Goal: Transaction & Acquisition: Purchase product/service

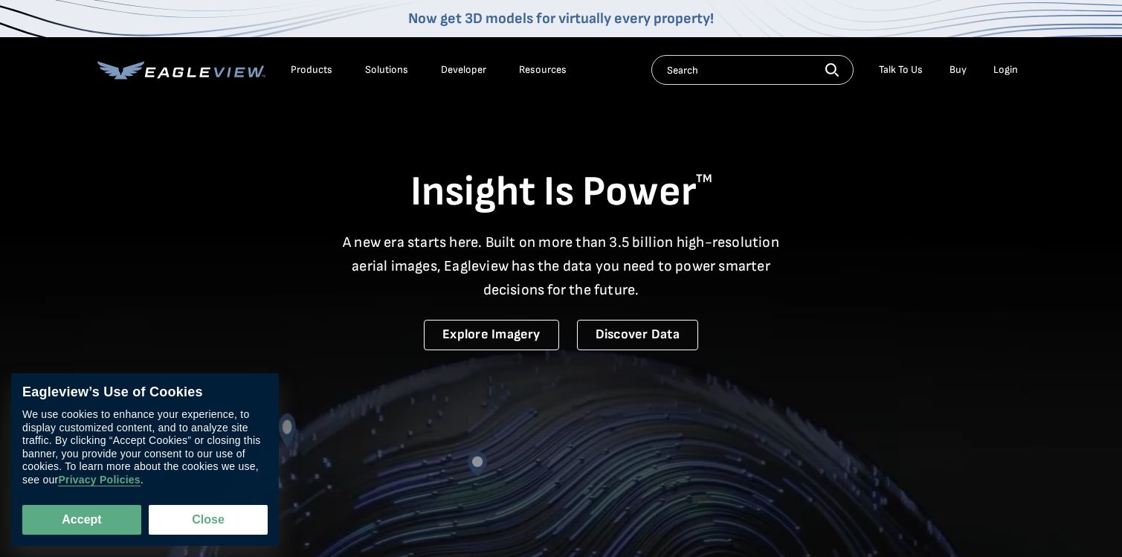
click at [1008, 70] on div "Login" at bounding box center [1006, 69] width 25 height 13
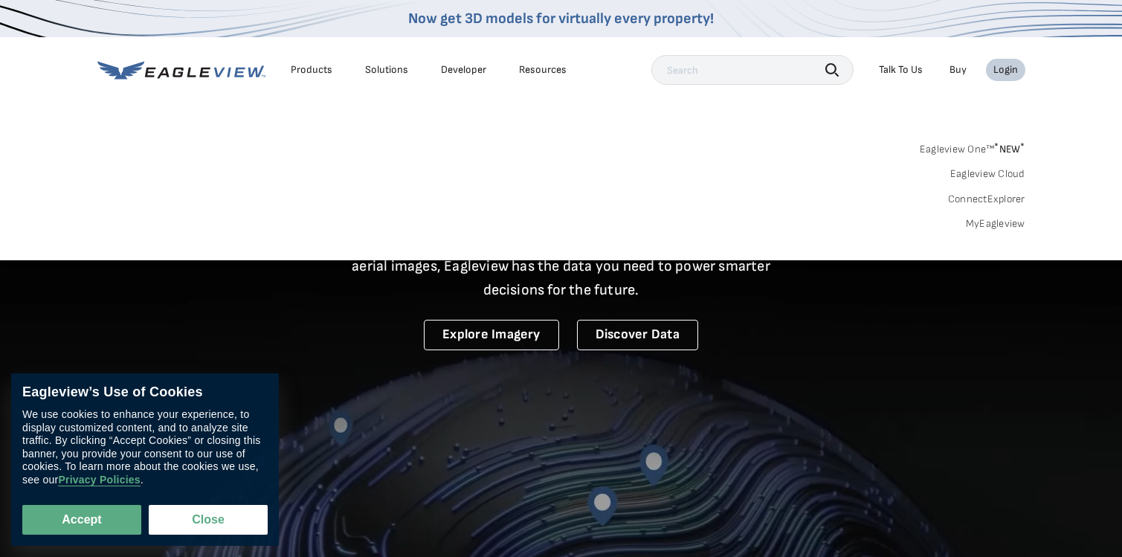
click at [1008, 70] on div "Login" at bounding box center [1006, 69] width 25 height 13
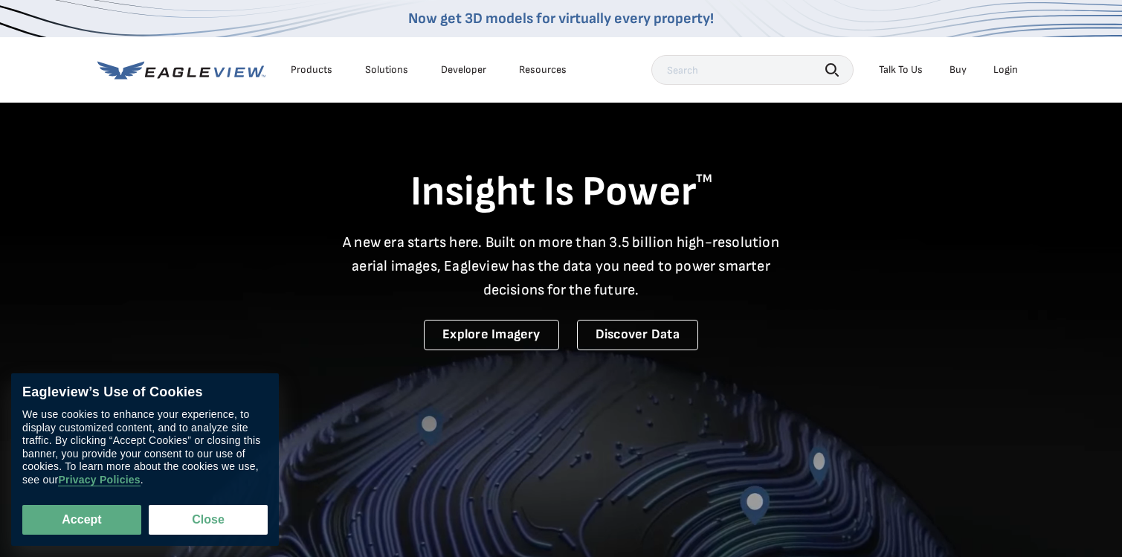
click at [1008, 70] on div "Login" at bounding box center [1006, 69] width 25 height 13
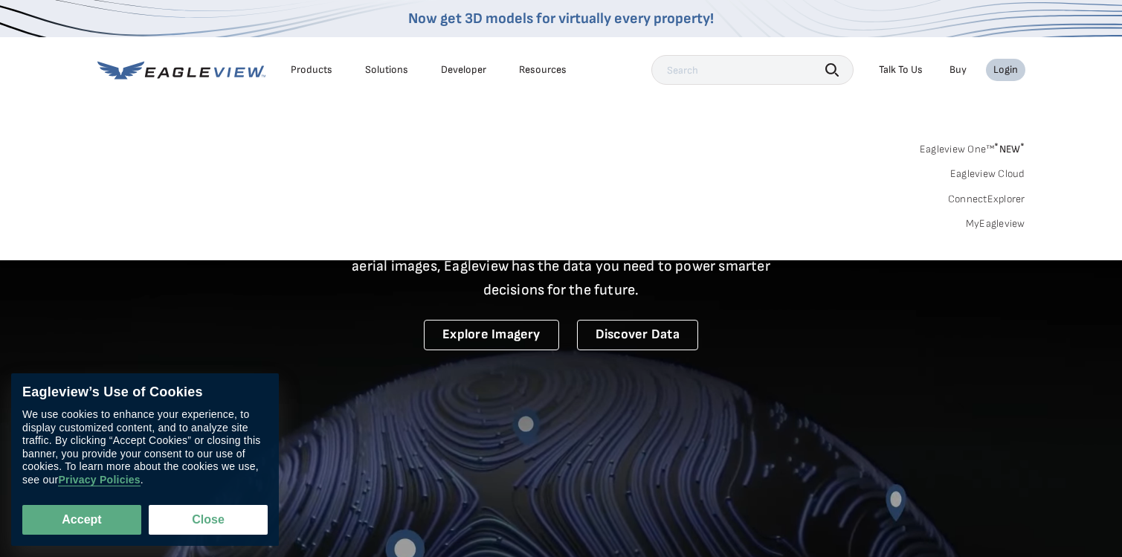
click at [984, 224] on link "MyEagleview" at bounding box center [995, 223] width 59 height 13
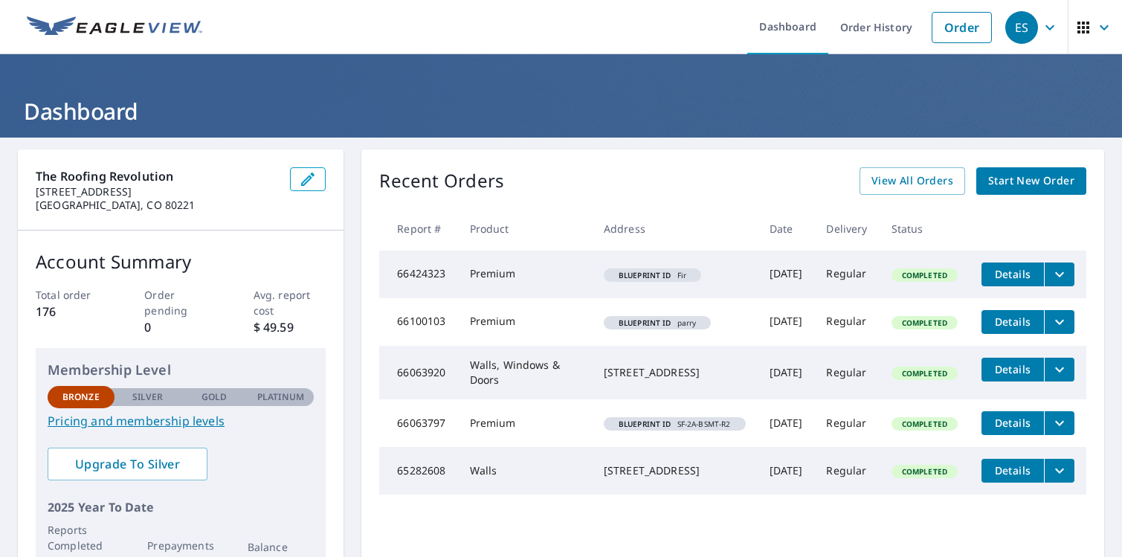
click at [1008, 179] on span "Start New Order" at bounding box center [1031, 181] width 86 height 19
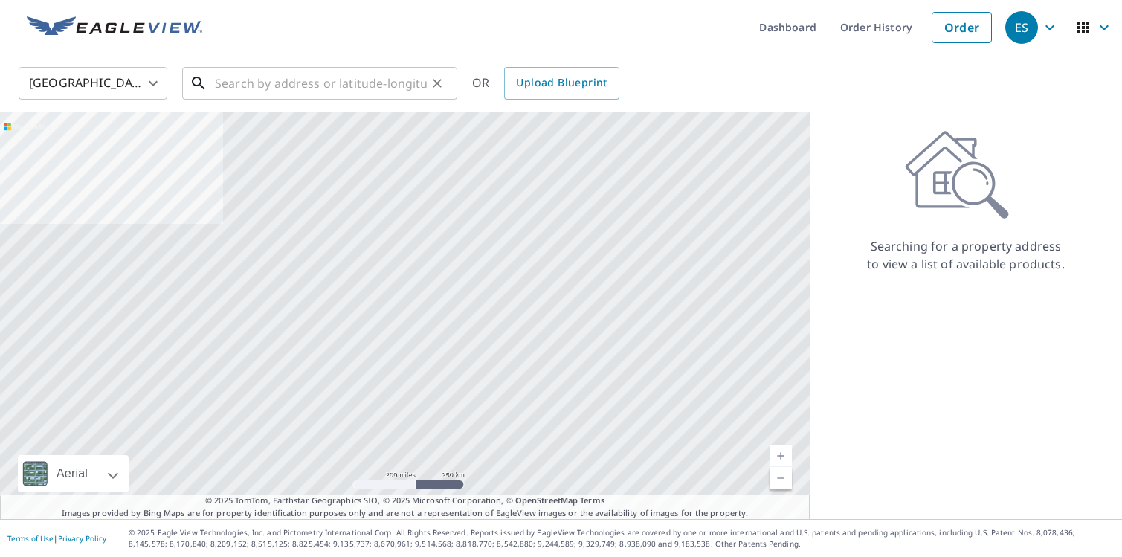
click at [335, 86] on input "text" at bounding box center [321, 83] width 212 height 42
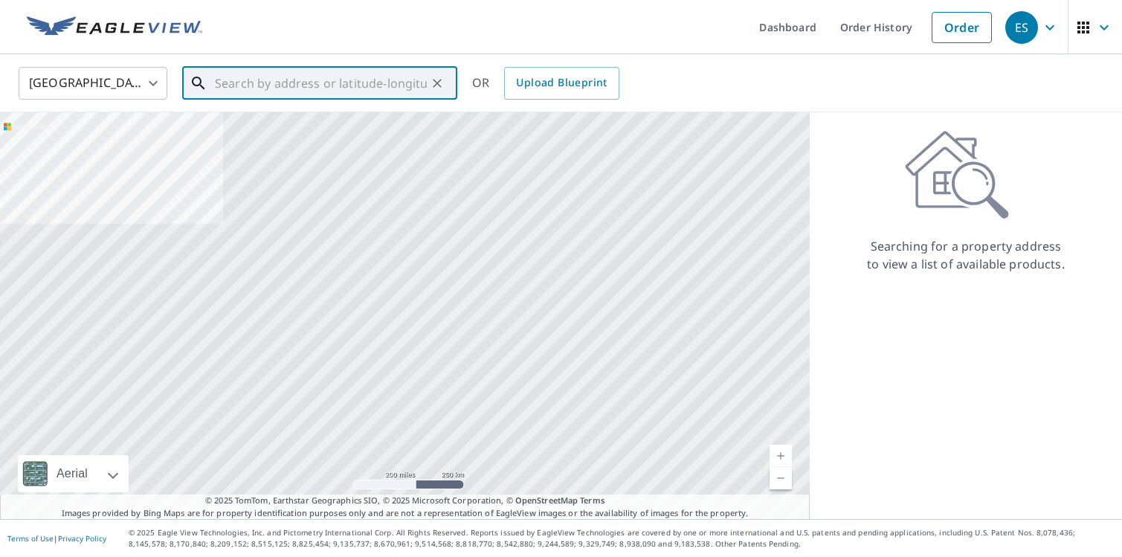
paste input "[STREET_ADDRESS]"
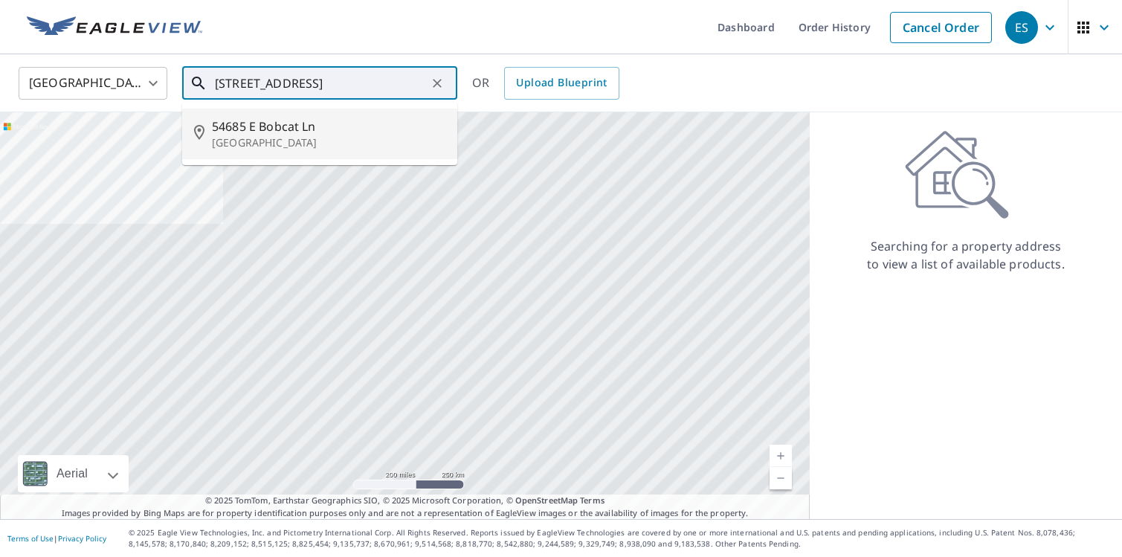
click at [306, 135] on p "[GEOGRAPHIC_DATA]" at bounding box center [329, 142] width 234 height 15
type input "[STREET_ADDRESS][PERSON_NAME]"
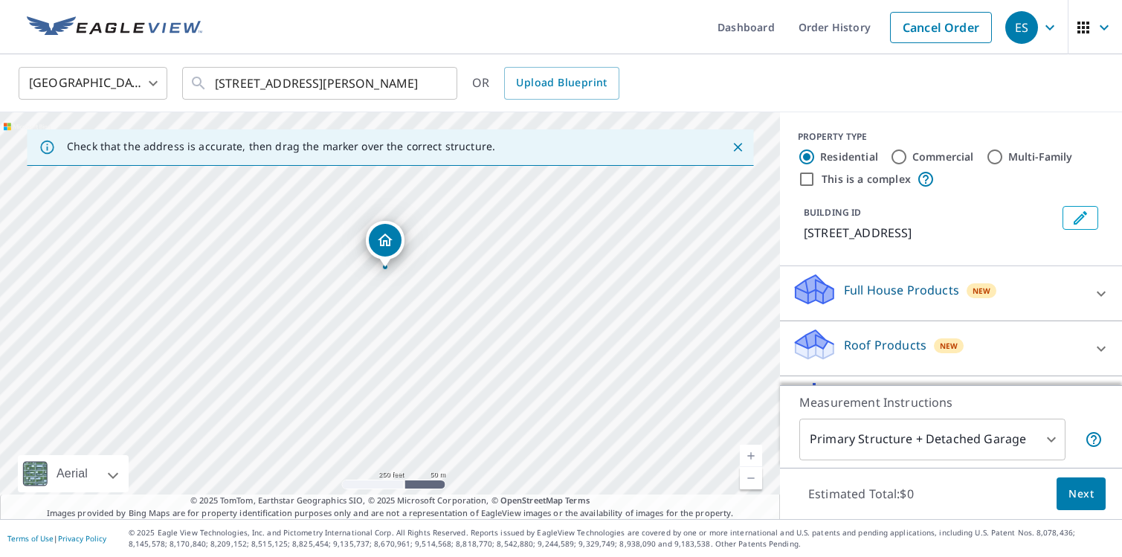
drag, startPoint x: 425, startPoint y: 312, endPoint x: 435, endPoint y: 334, distance: 24.6
click at [435, 332] on div "[STREET_ADDRESS][PERSON_NAME]" at bounding box center [390, 315] width 780 height 407
click at [1104, 350] on icon at bounding box center [1101, 349] width 18 height 18
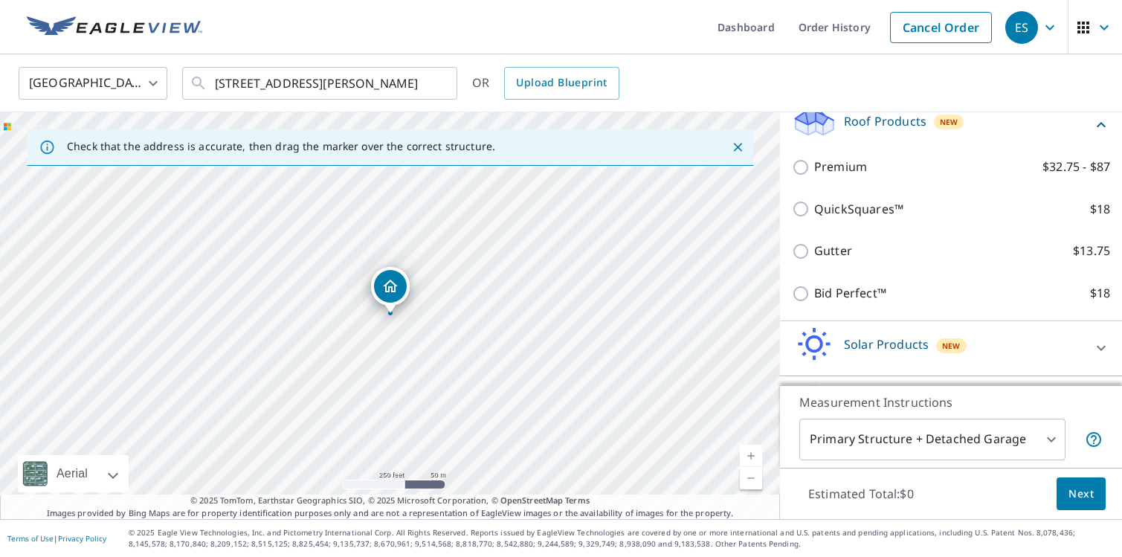
scroll to position [225, 0]
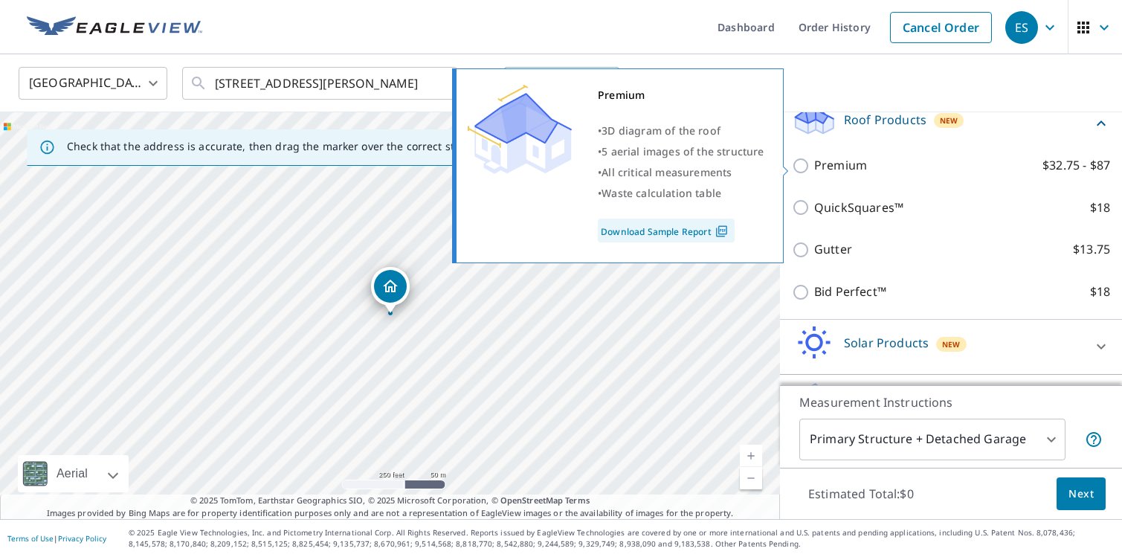
click at [803, 166] on input "Premium $32.75 - $87" at bounding box center [803, 166] width 22 height 18
checkbox input "true"
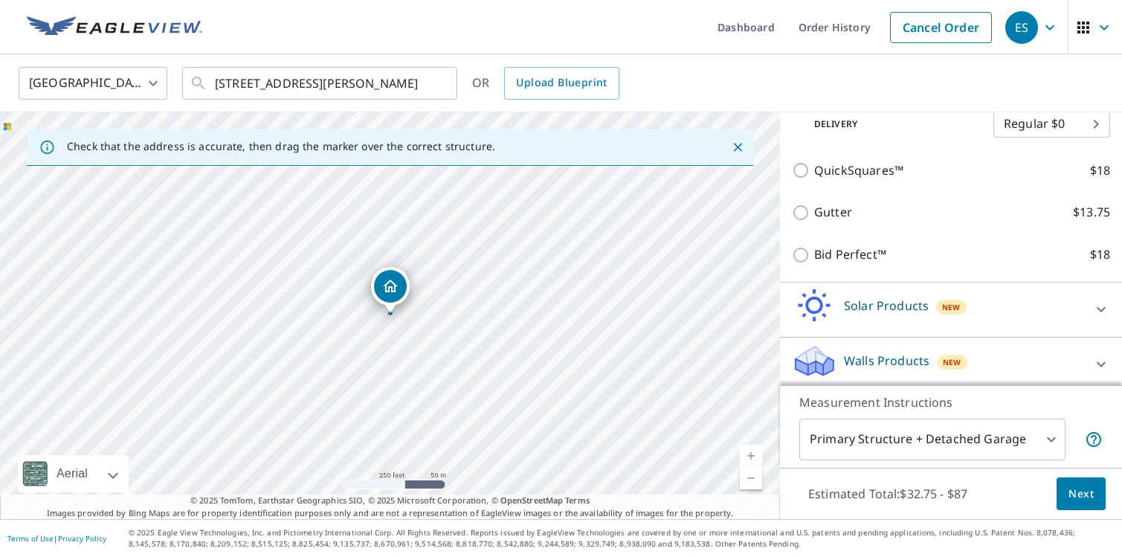
scroll to position [320, 0]
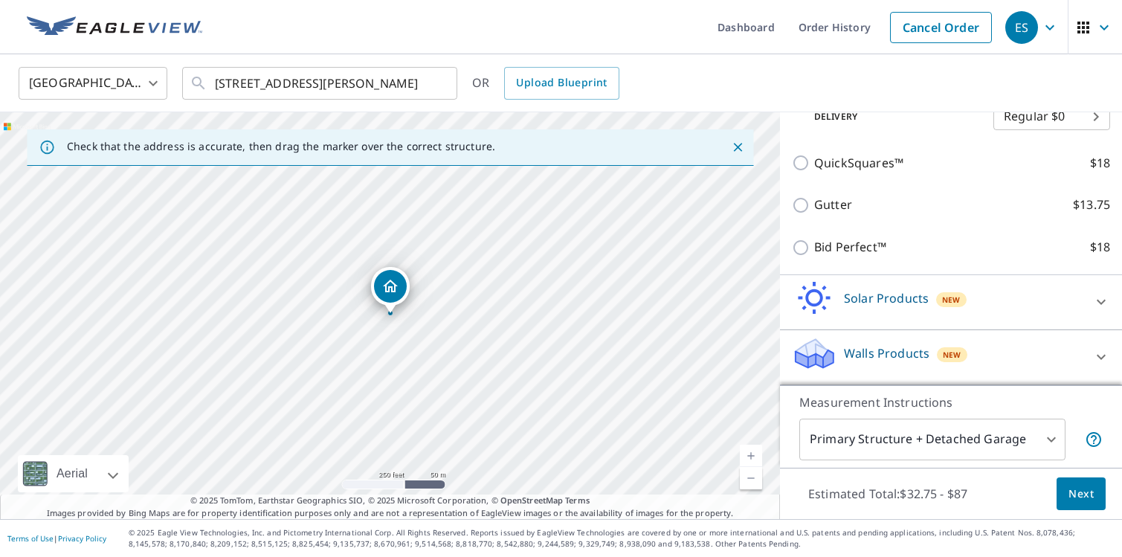
click at [1055, 440] on body "ES ES Dashboard Order History Cancel Order ES [GEOGRAPHIC_DATA] [GEOGRAPHIC_DAT…" at bounding box center [561, 278] width 1122 height 557
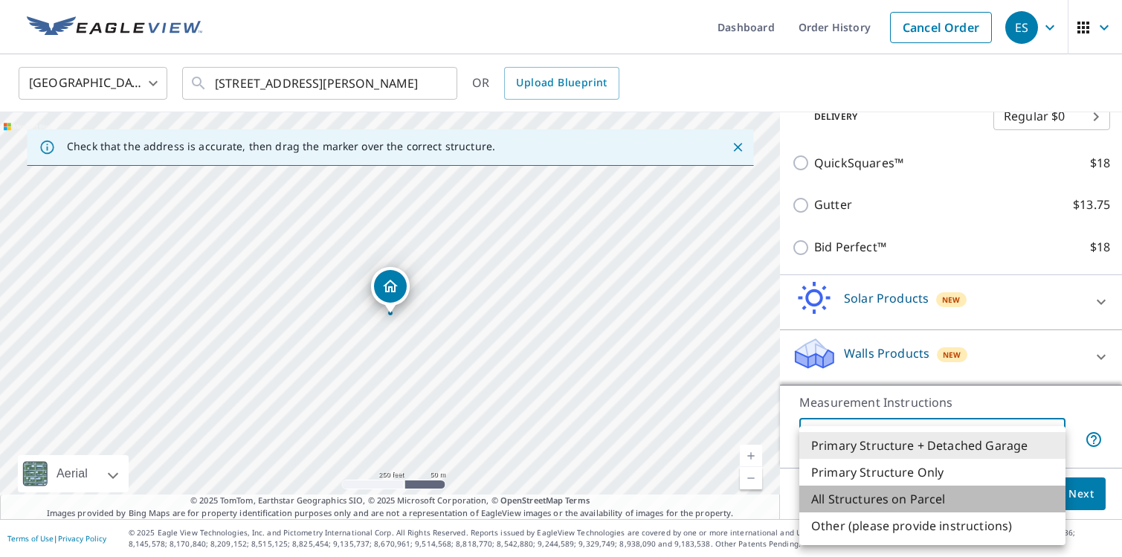
click at [1032, 506] on li "All Structures on Parcel" at bounding box center [932, 499] width 266 height 27
type input "3"
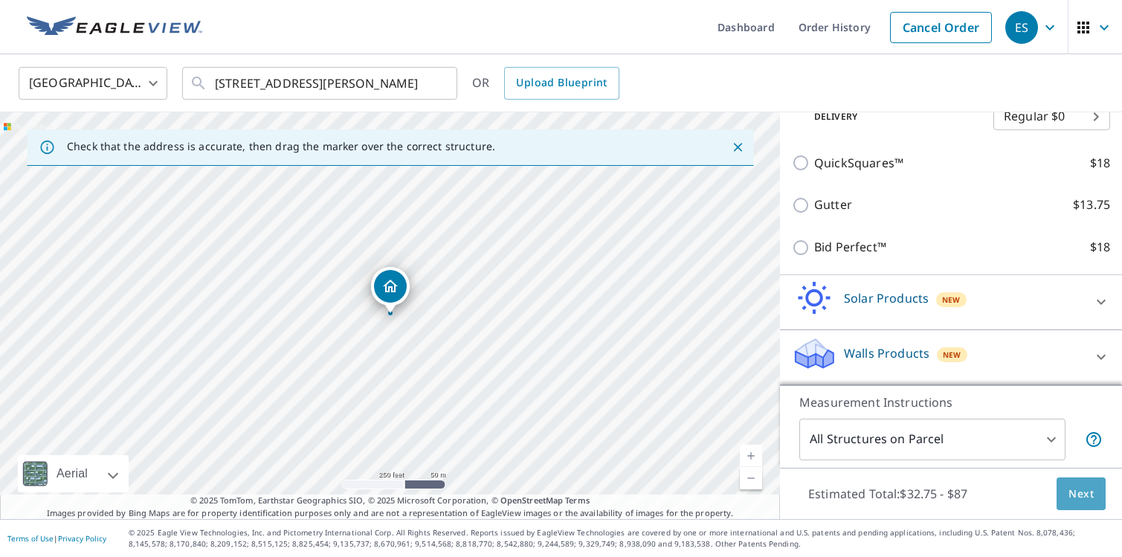
click at [1067, 496] on button "Next" at bounding box center [1081, 493] width 49 height 33
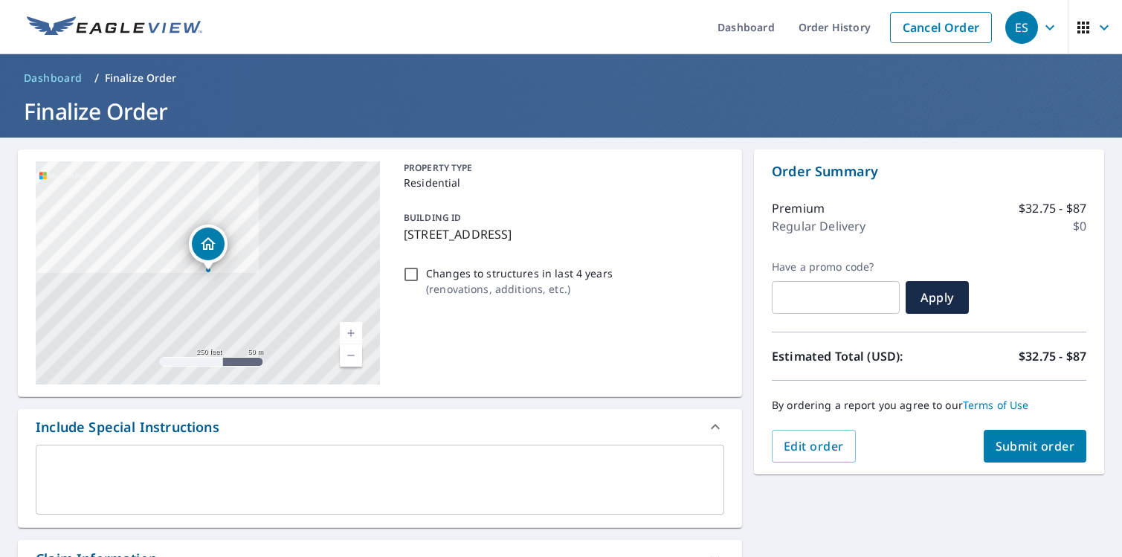
click at [1031, 450] on span "Submit order" at bounding box center [1036, 446] width 80 height 16
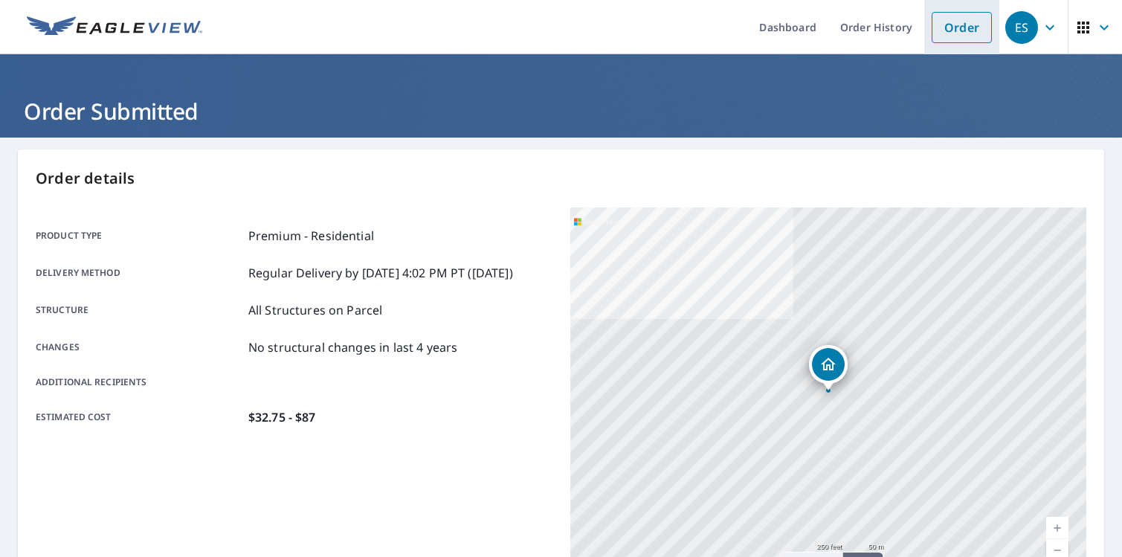
click at [969, 25] on link "Order" at bounding box center [962, 27] width 60 height 31
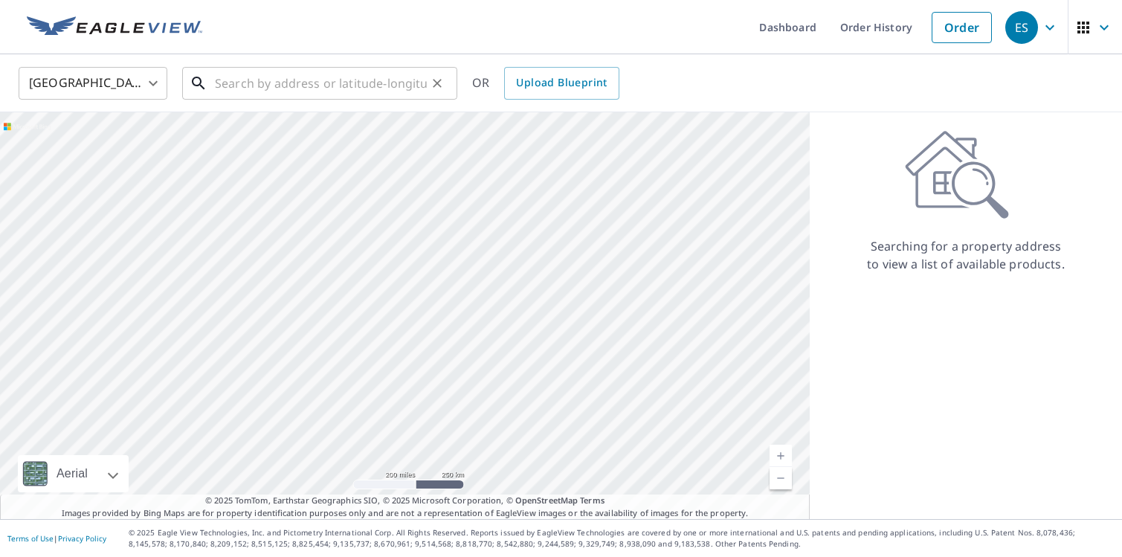
click at [364, 91] on input "text" at bounding box center [321, 83] width 212 height 42
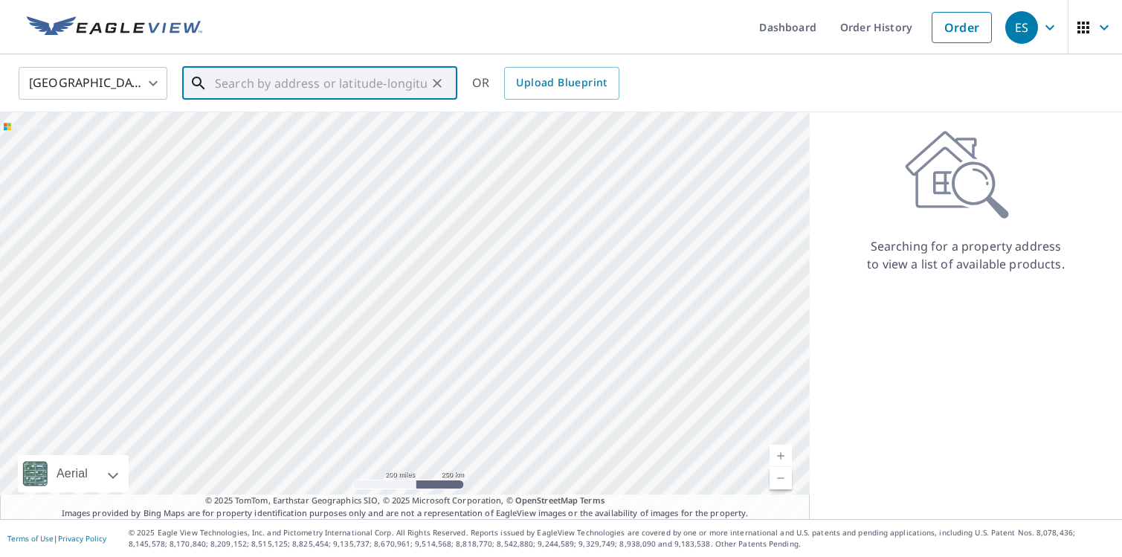
paste input "[STREET_ADDRESS]"
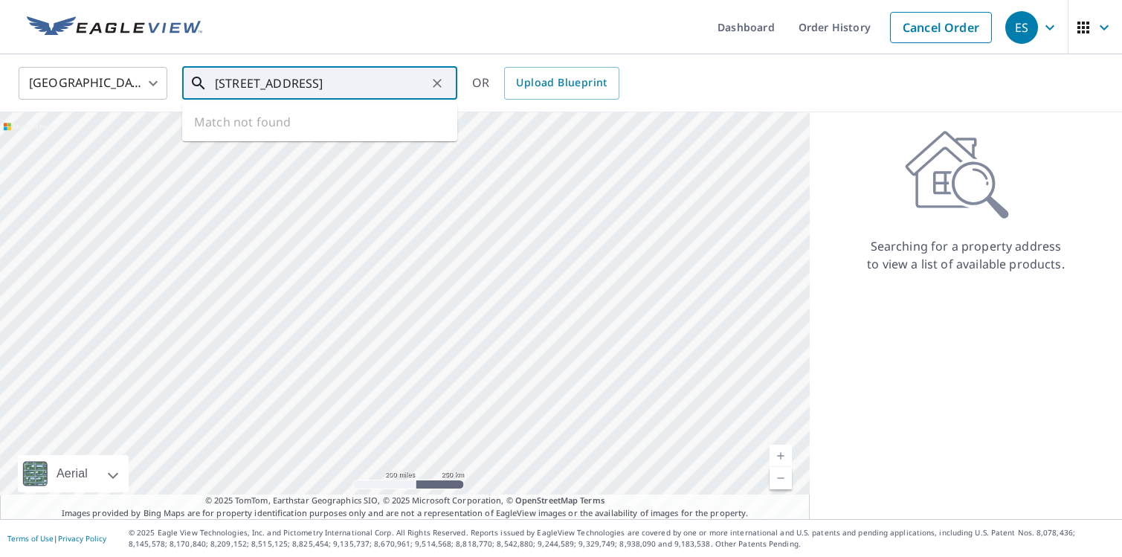
scroll to position [0, 38]
click at [304, 132] on span "[STREET_ADDRESS]" at bounding box center [329, 127] width 234 height 18
type input "[STREET_ADDRESS]"
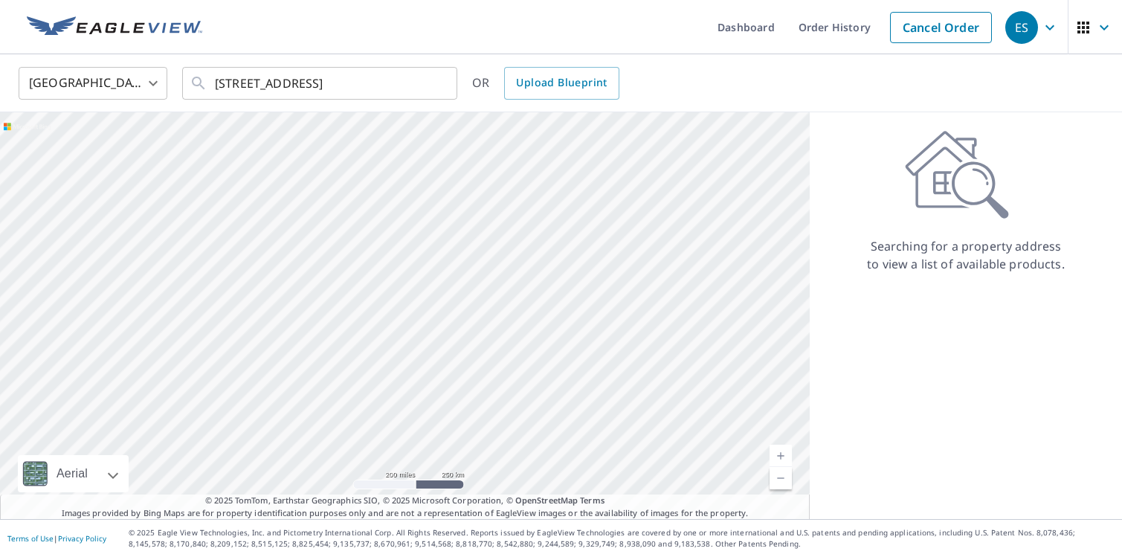
scroll to position [0, 0]
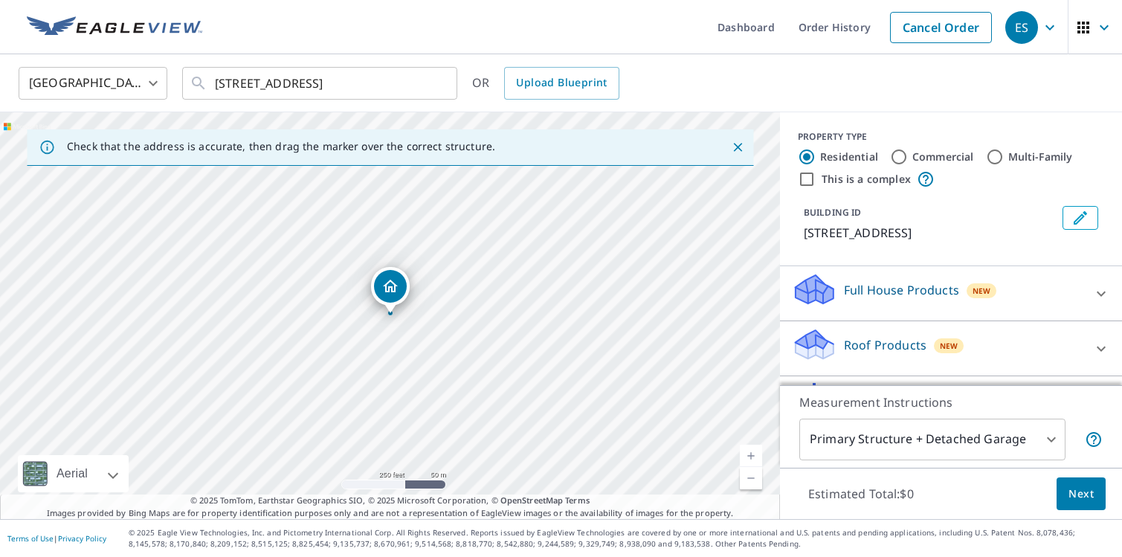
drag, startPoint x: 410, startPoint y: 275, endPoint x: 356, endPoint y: 271, distance: 53.7
click at [429, 84] on button "Clear" at bounding box center [437, 83] width 21 height 21
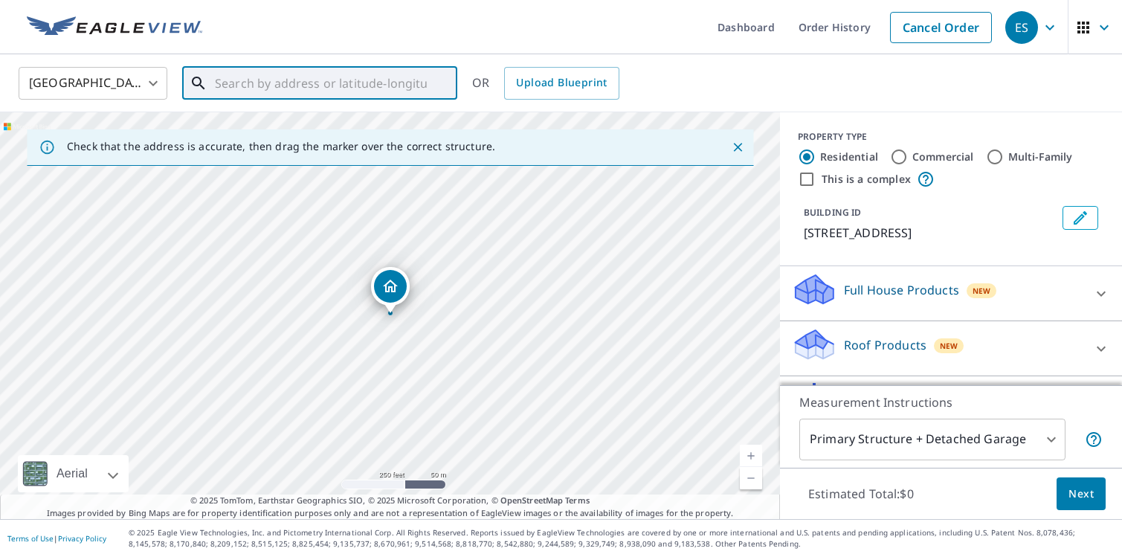
paste input "[STREET_ADDRESS]"
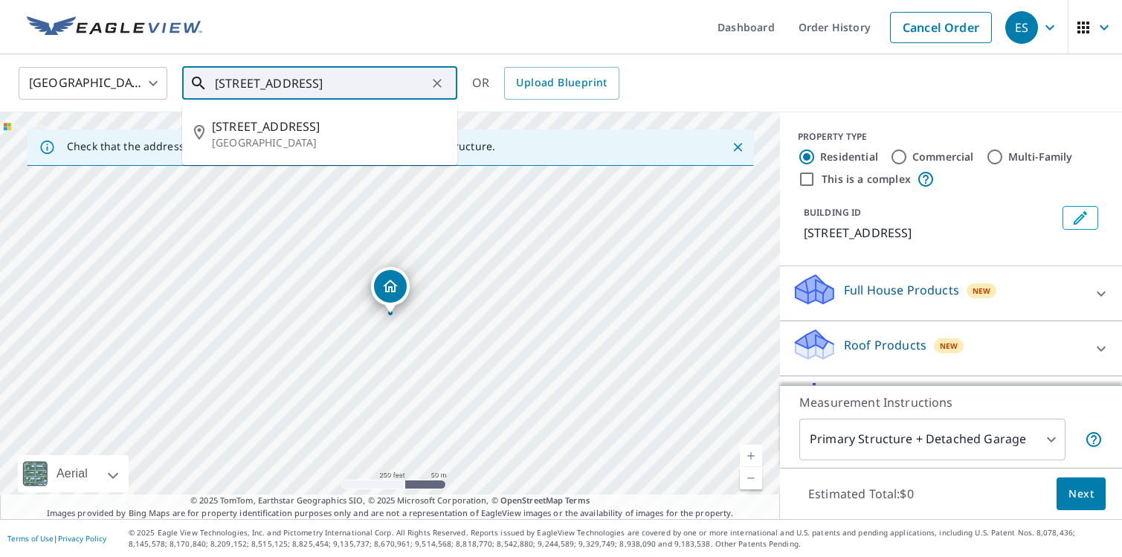
type input "[STREET_ADDRESS]"
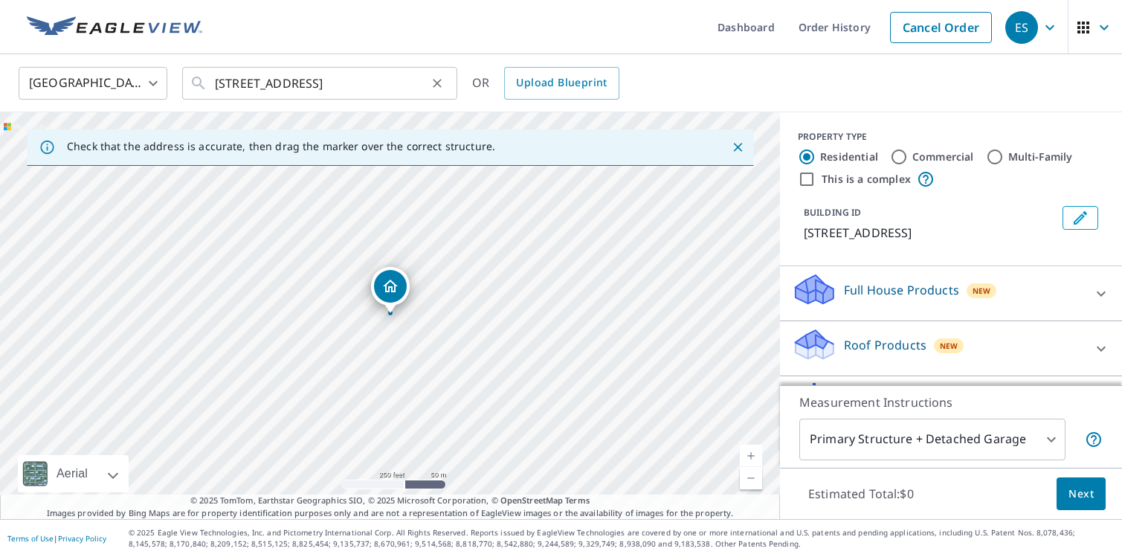
scroll to position [0, 0]
click at [809, 179] on input "This is a complex" at bounding box center [807, 179] width 18 height 18
checkbox input "true"
radio input "false"
radio input "true"
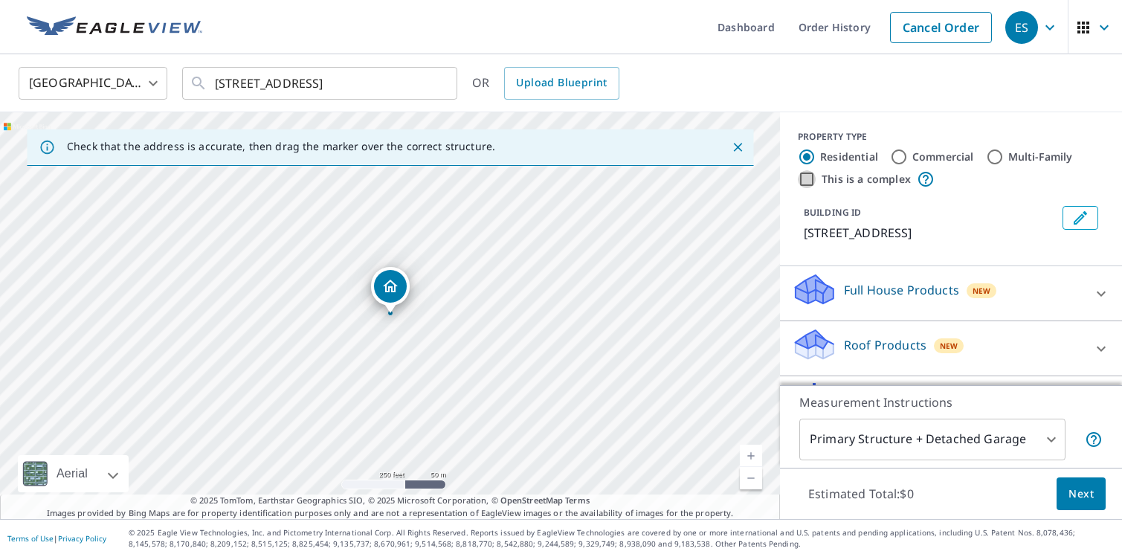
type input "4"
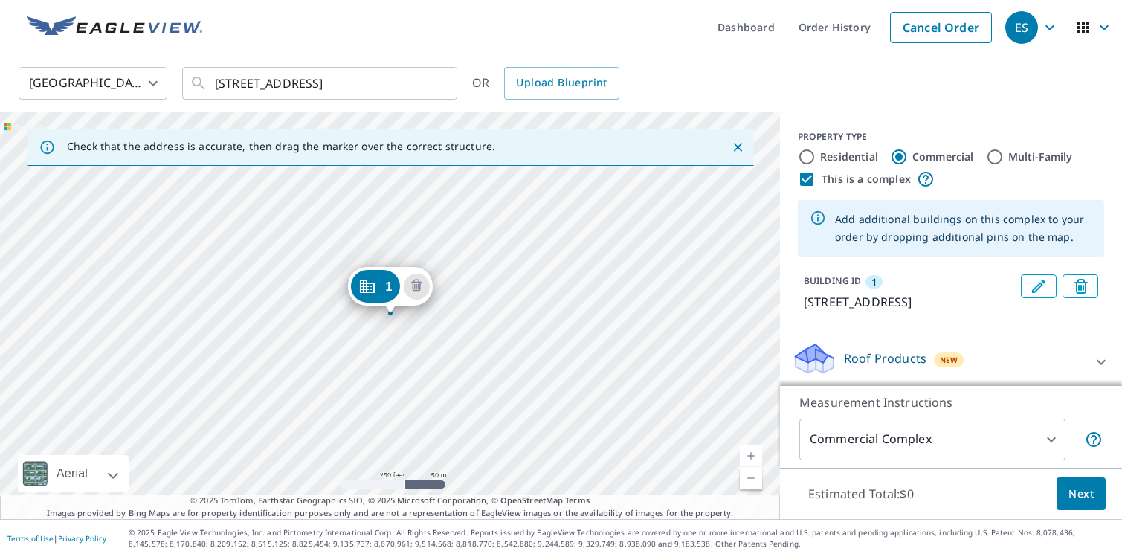
click at [994, 155] on input "Multi-Family" at bounding box center [995, 157] width 18 height 18
radio input "true"
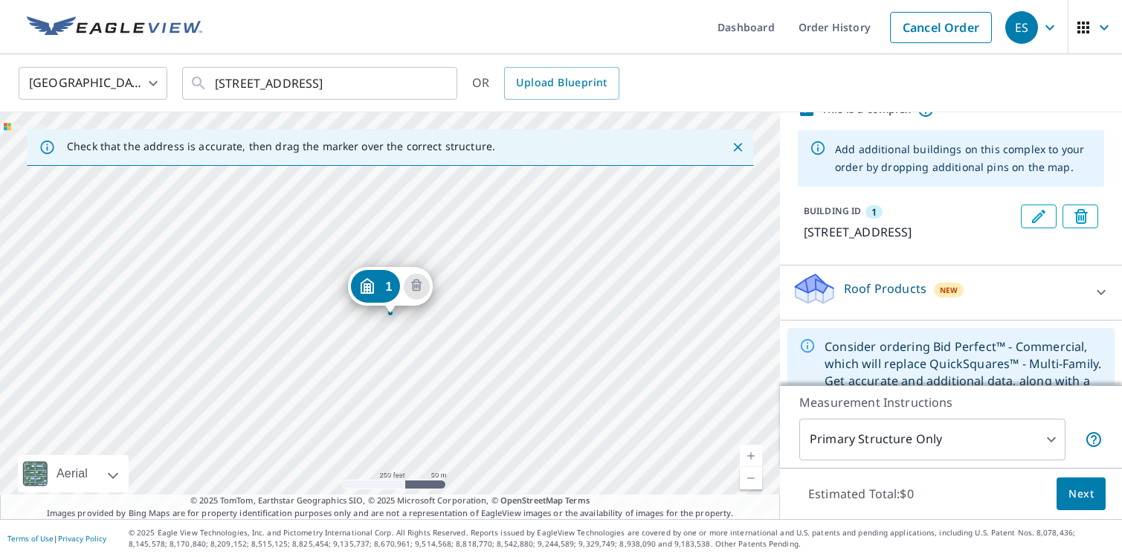
scroll to position [144, 0]
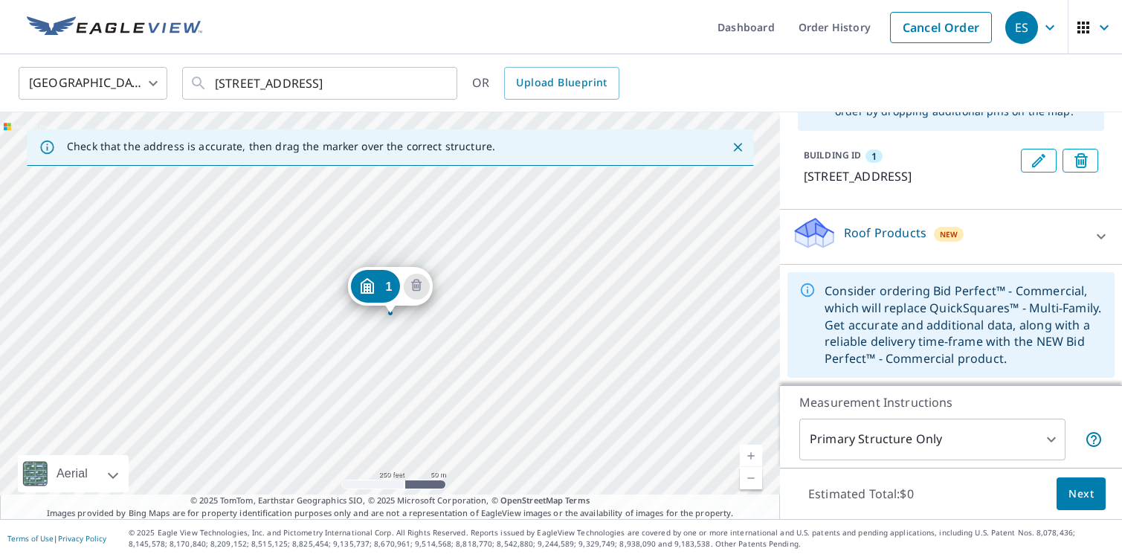
click at [1049, 440] on body "ES ES Dashboard Order History Cancel Order ES [GEOGRAPHIC_DATA] [GEOGRAPHIC_DAT…" at bounding box center [561, 278] width 1122 height 557
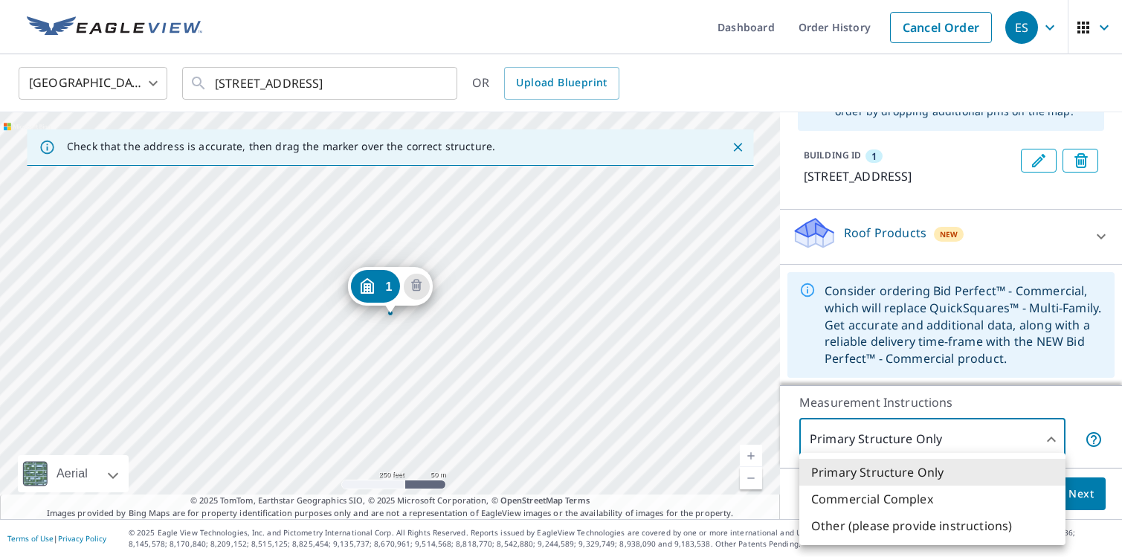
click at [982, 500] on li "Commercial Complex" at bounding box center [932, 499] width 266 height 27
type input "4"
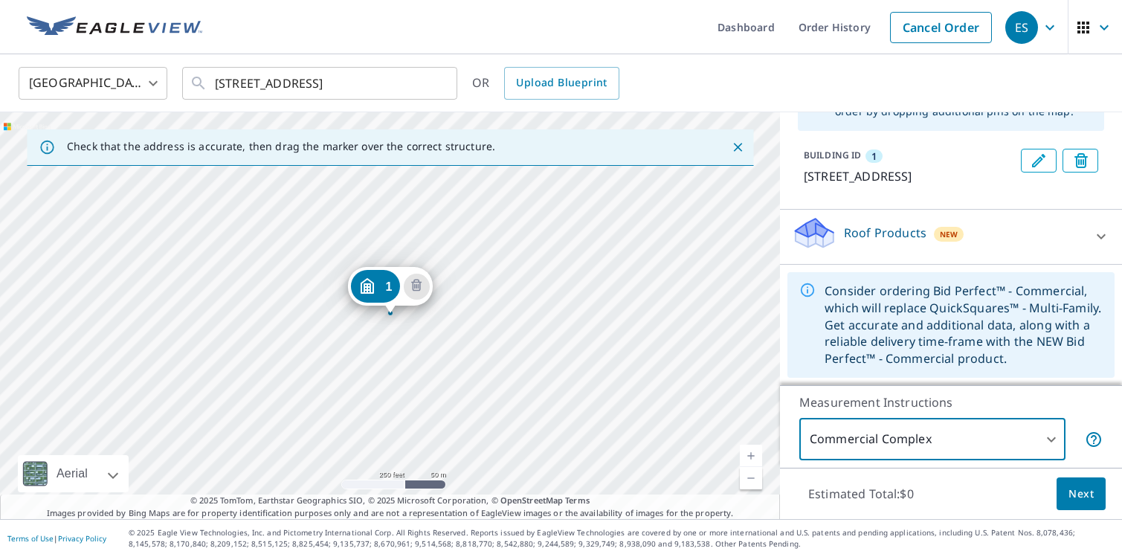
click at [1087, 489] on span "Next" at bounding box center [1081, 494] width 25 height 19
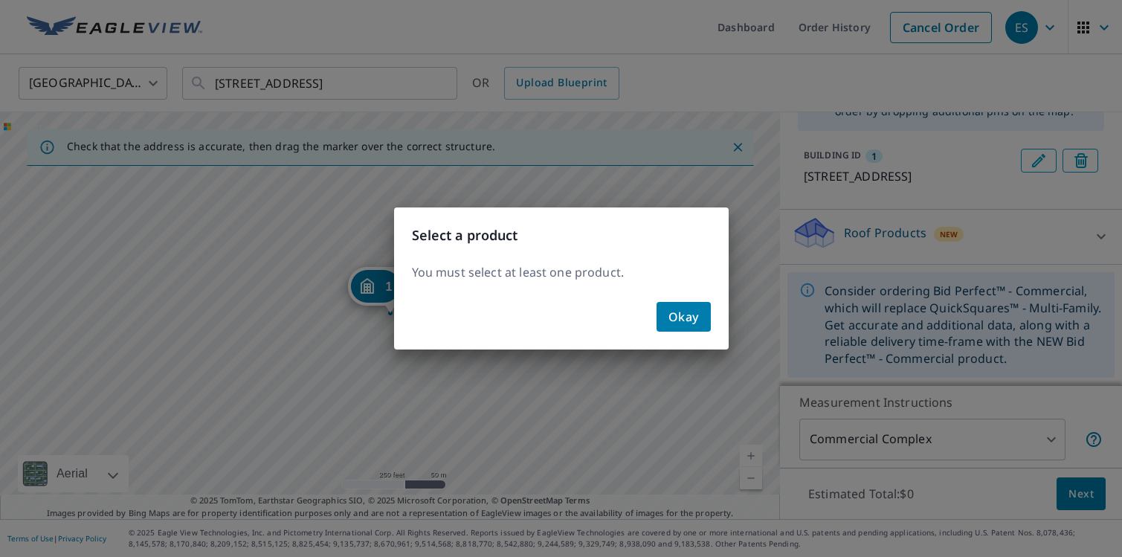
click at [685, 330] on button "Okay" at bounding box center [684, 317] width 54 height 30
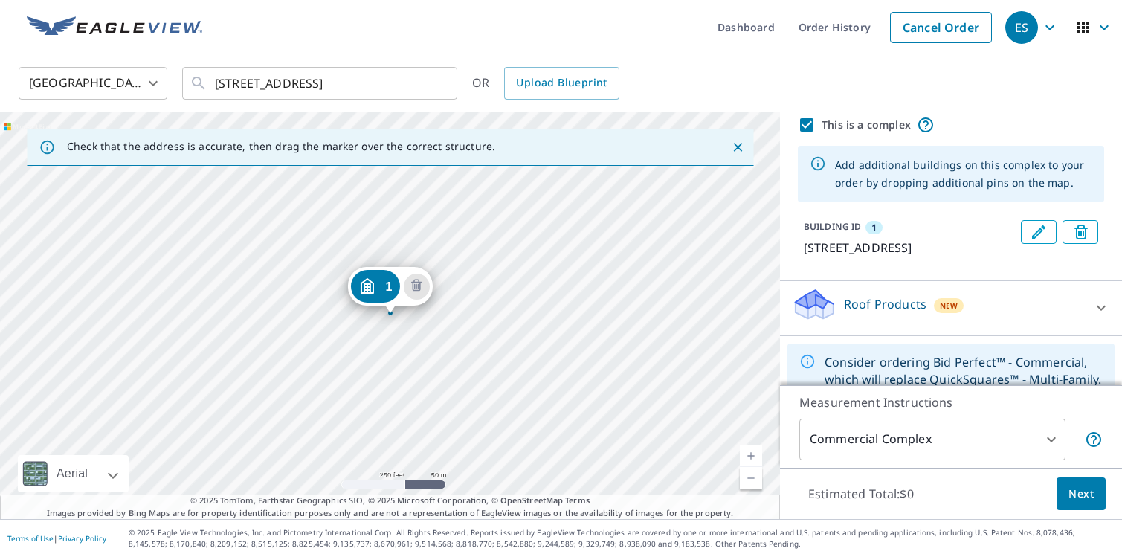
scroll to position [94, 0]
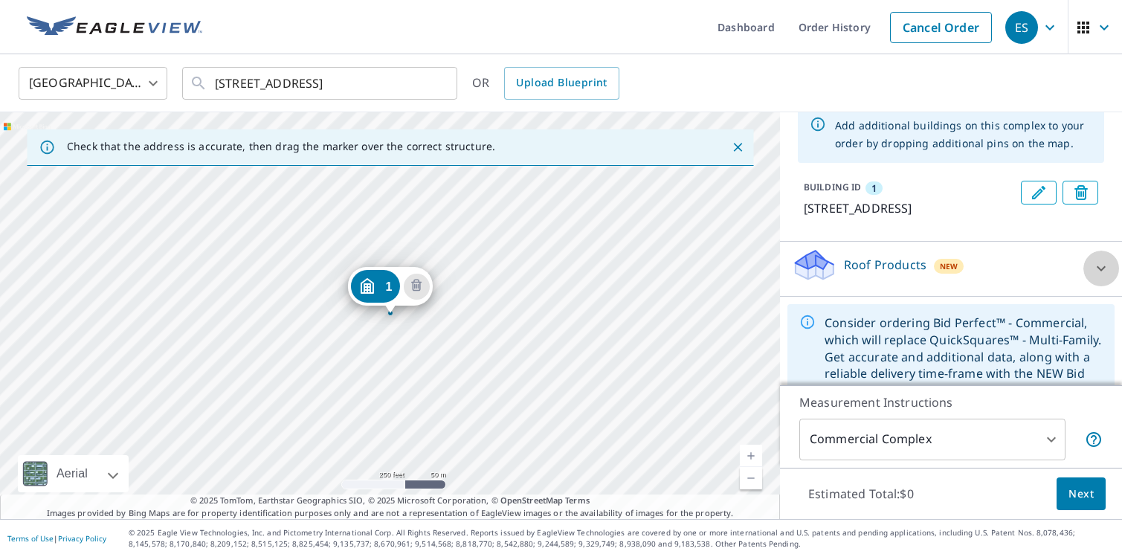
click at [1104, 277] on icon at bounding box center [1101, 269] width 18 height 18
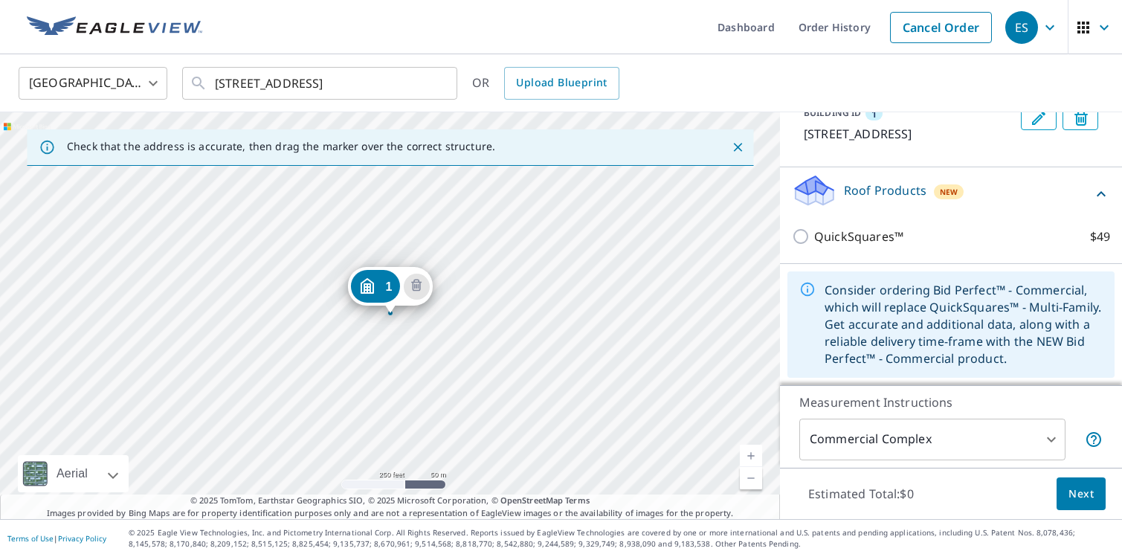
scroll to position [187, 0]
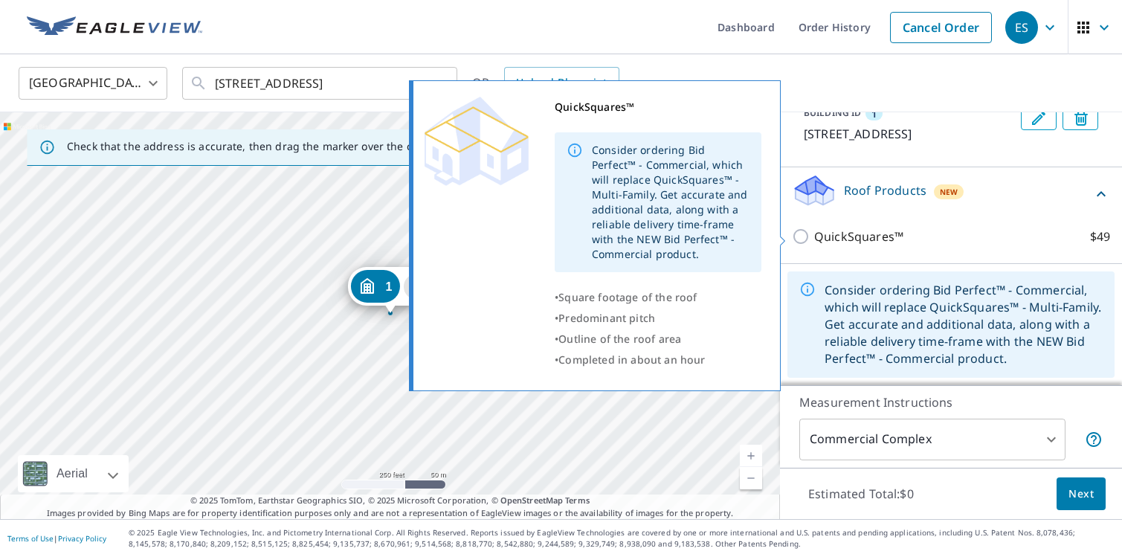
click at [800, 239] on input "QuickSquares™ $49" at bounding box center [803, 237] width 22 height 18
checkbox input "true"
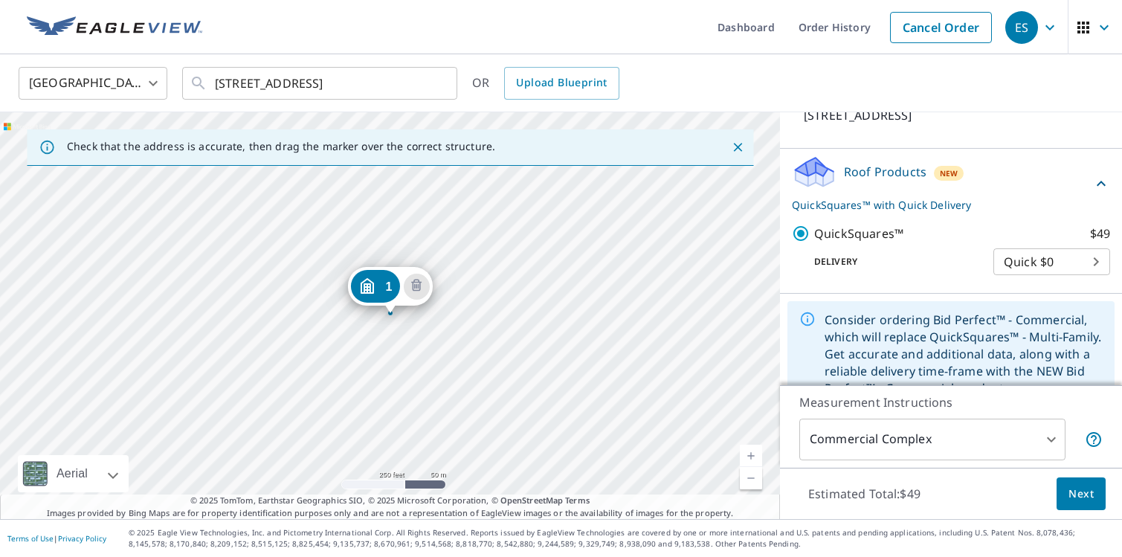
scroll to position [235, 0]
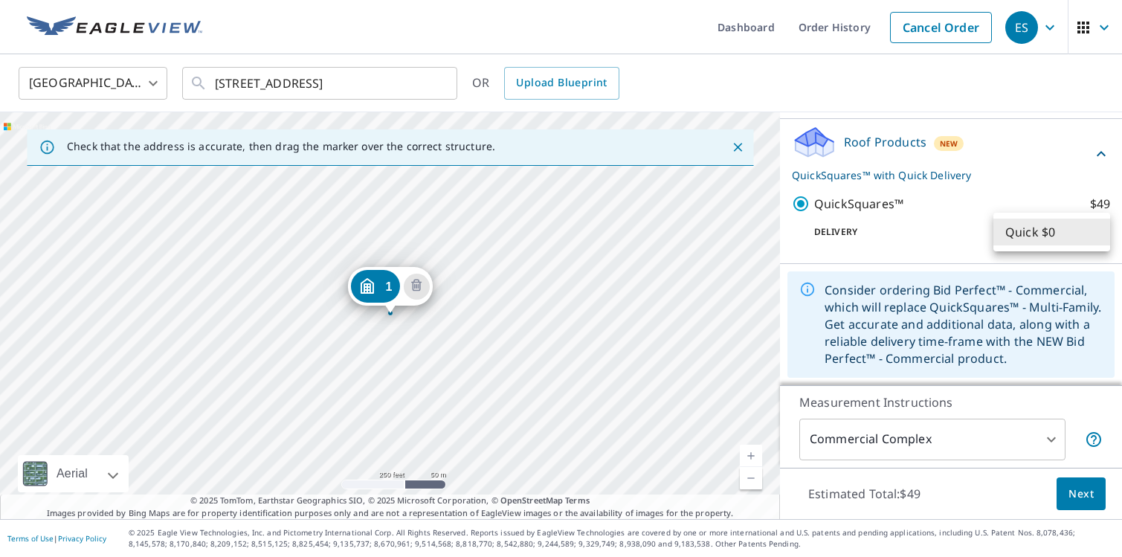
click at [1095, 231] on body "ES ES Dashboard Order History Cancel Order ES [GEOGRAPHIC_DATA] [GEOGRAPHIC_DAT…" at bounding box center [561, 278] width 1122 height 557
click at [1081, 498] on div at bounding box center [561, 278] width 1122 height 557
click at [1075, 499] on span "Next" at bounding box center [1081, 494] width 25 height 19
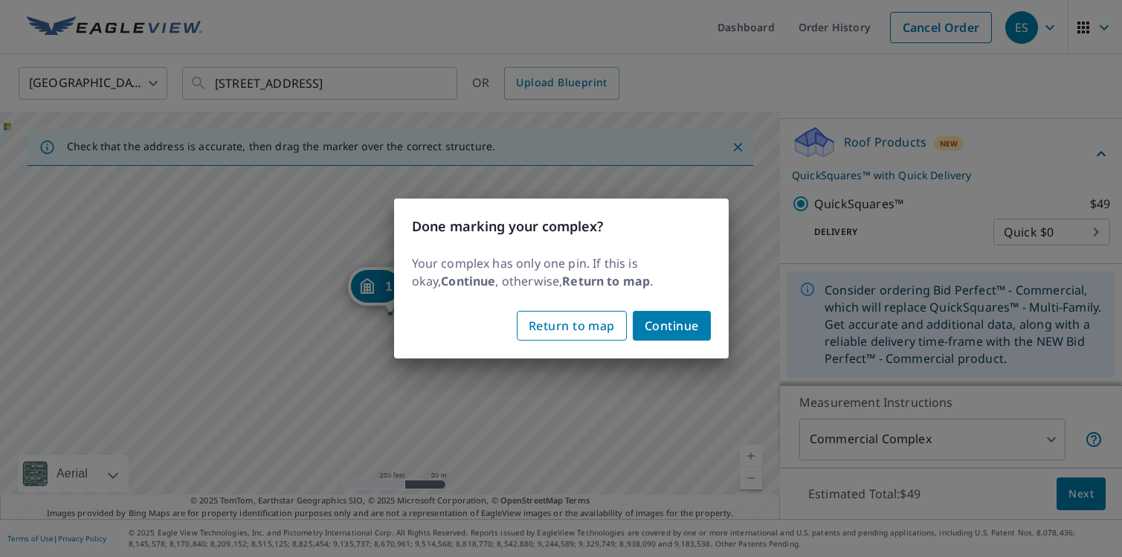
click at [611, 326] on span "Return to map" at bounding box center [572, 325] width 86 height 21
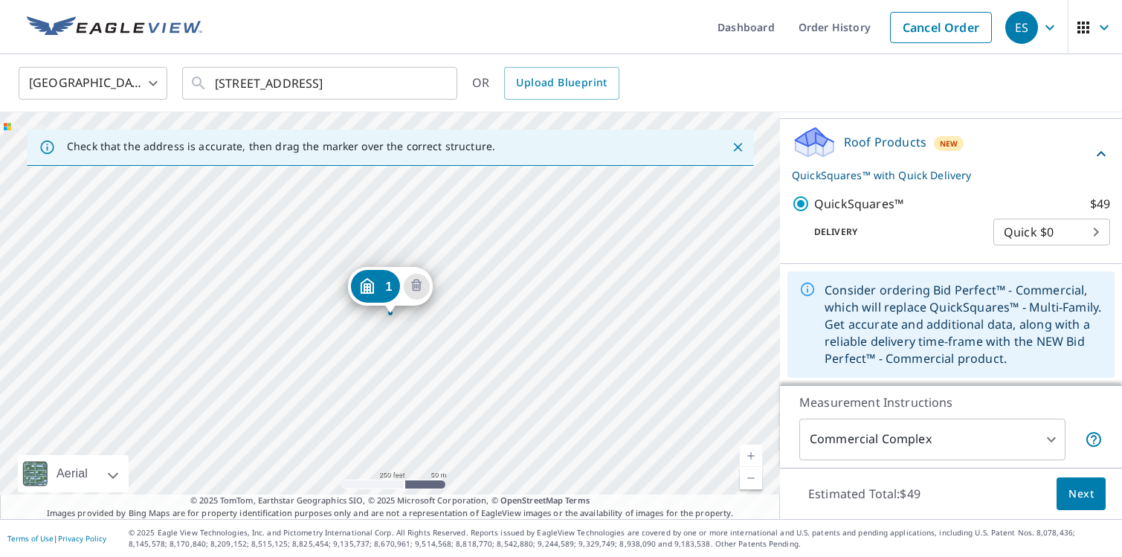
click at [321, 315] on div "1 [STREET_ADDRESS]" at bounding box center [390, 315] width 780 height 407
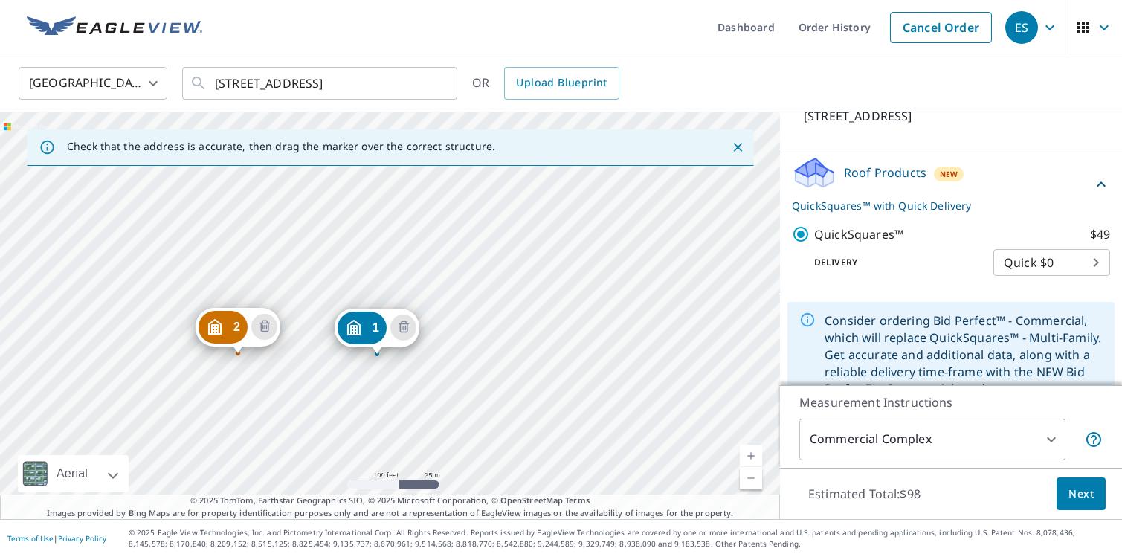
click at [295, 281] on div "2 [STREET_ADDRESS] 1 [STREET_ADDRESS]" at bounding box center [390, 315] width 780 height 407
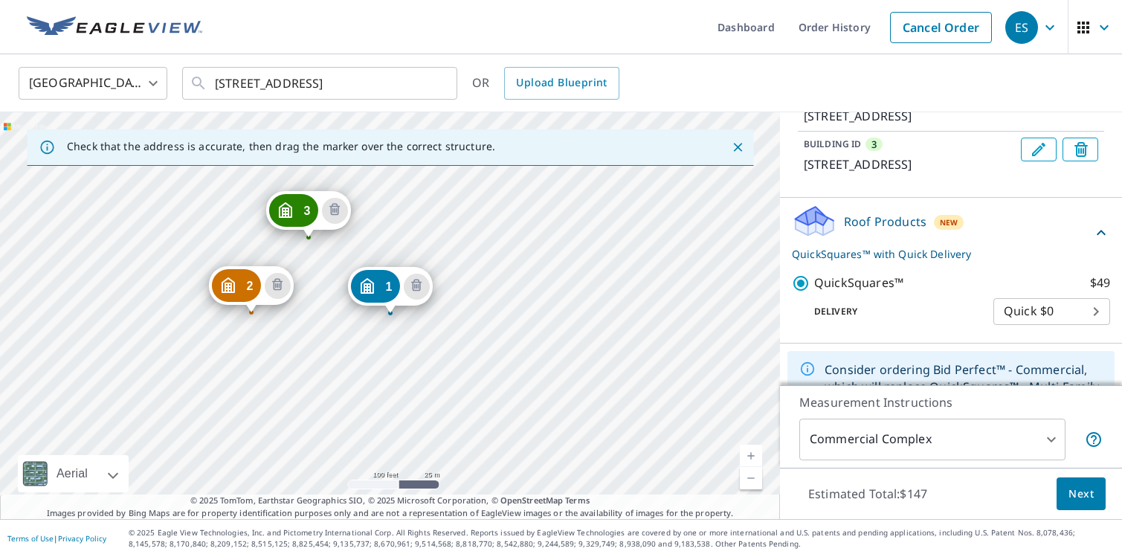
click at [311, 315] on div "2 [STREET_ADDRESS] 3 [STREET_ADDRESS] 1 [STREET_ADDRESS]" at bounding box center [390, 315] width 780 height 407
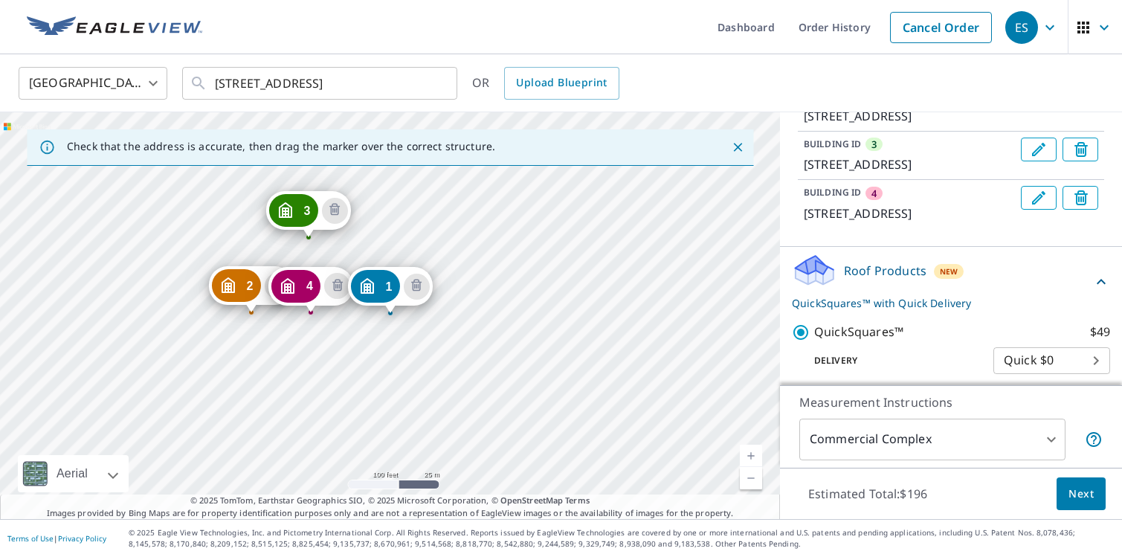
click at [353, 262] on div "2 [STREET_ADDRESS] 3 [STREET_ADDRESS] 4 [STREET_ADDRESS] 1 [STREET_ADDRESS]" at bounding box center [390, 315] width 780 height 407
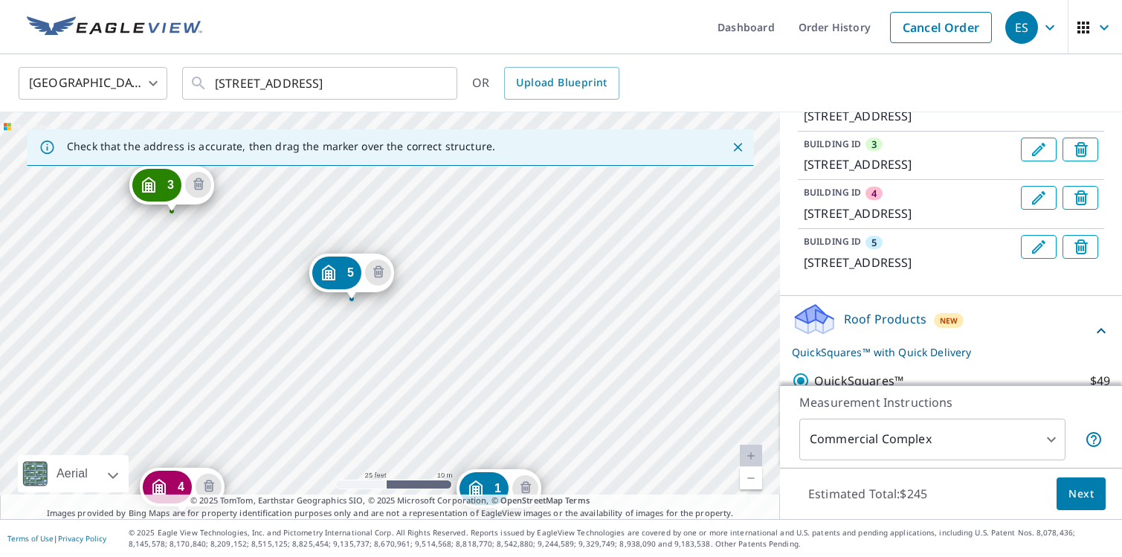
click at [222, 266] on div "2 [STREET_ADDRESS] 3 [STREET_ADDRESS] 4 [STREET_ADDRESS] 5 [STREET_ADDRESS] 1 […" at bounding box center [390, 315] width 780 height 407
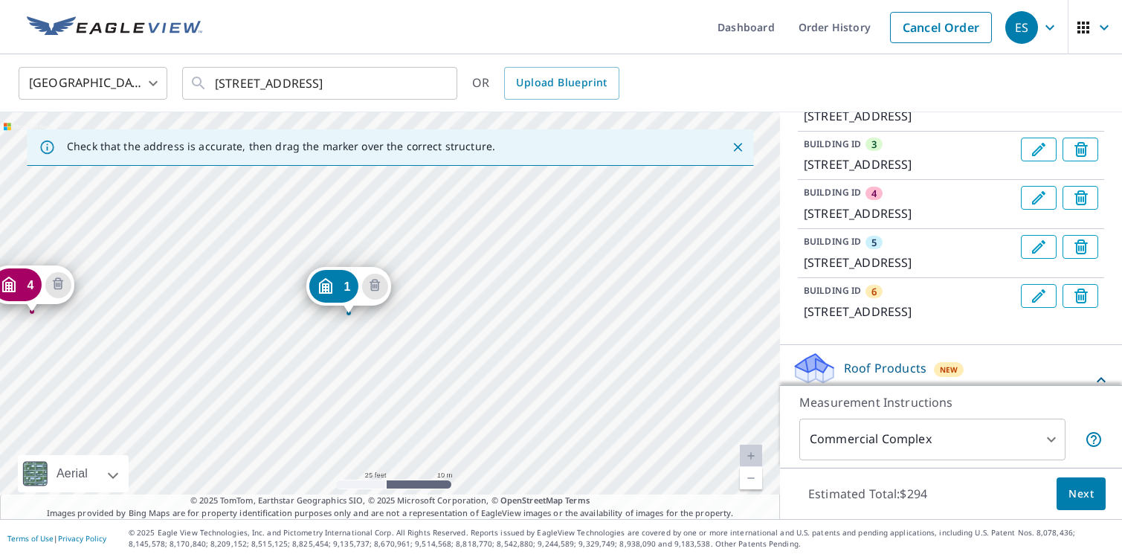
click at [753, 477] on link "Current Level 20, Zoom Out" at bounding box center [751, 478] width 22 height 22
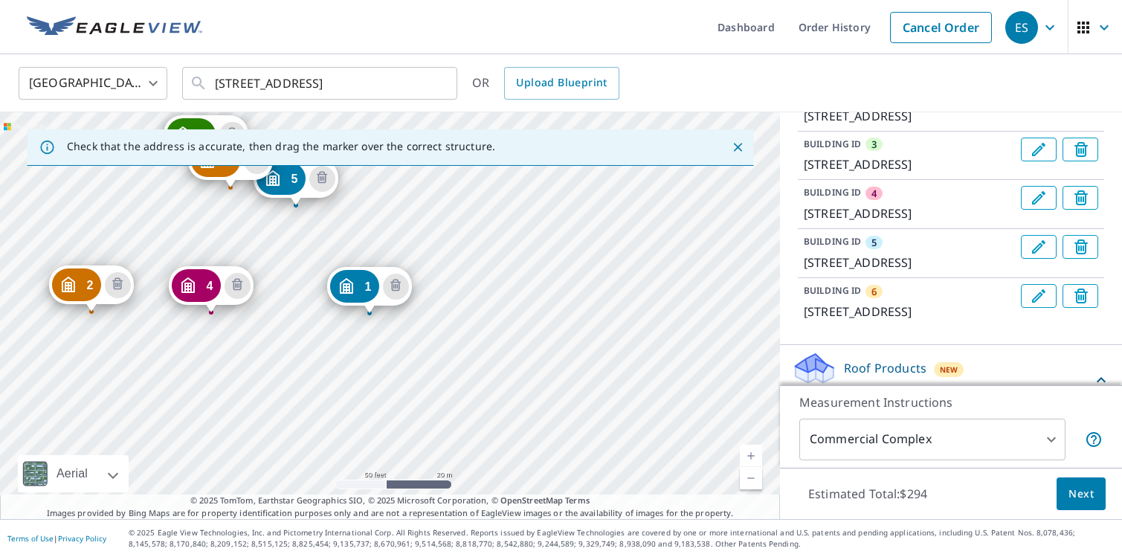
click at [736, 144] on icon "Close" at bounding box center [737, 147] width 15 height 15
